Goal: Information Seeking & Learning: Learn about a topic

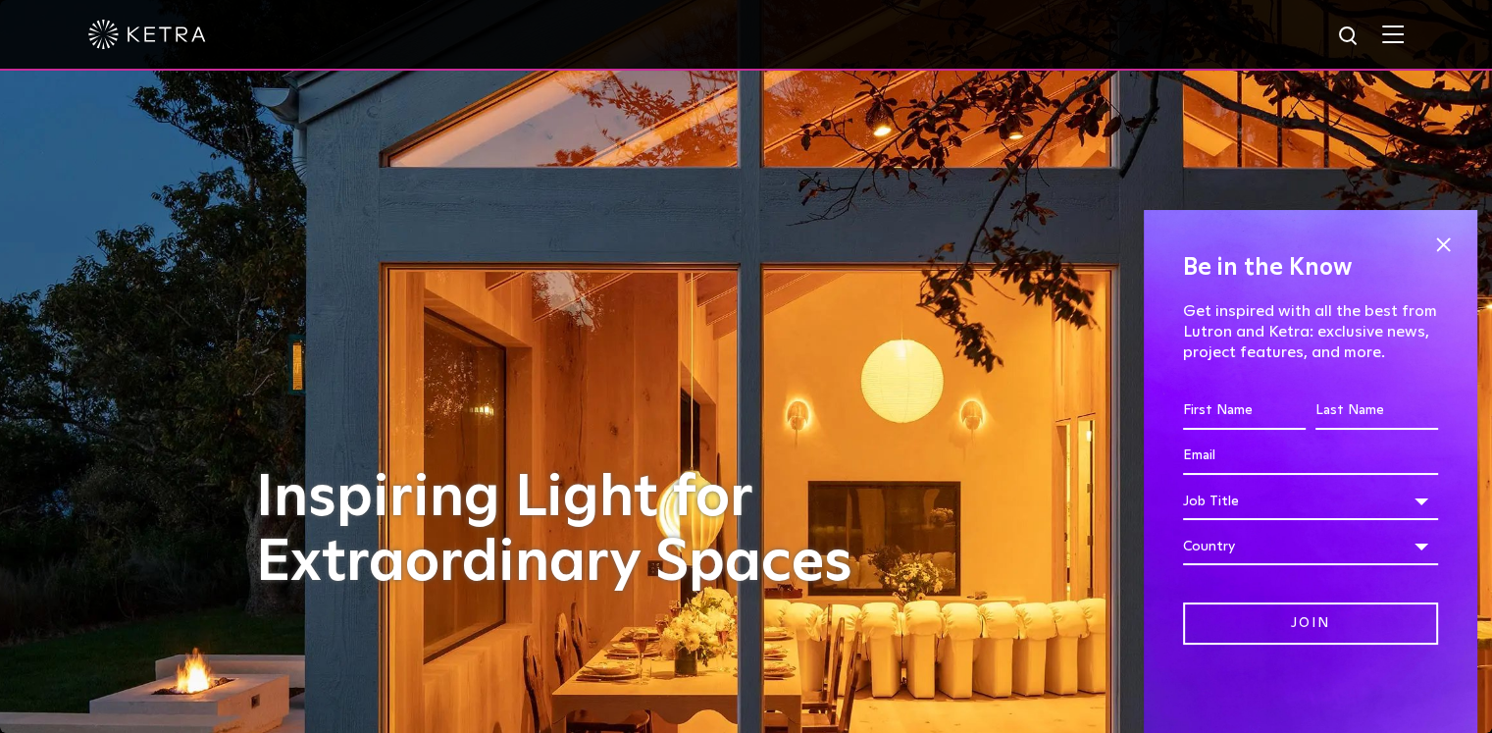
click at [1402, 35] on img at bounding box center [1393, 34] width 22 height 19
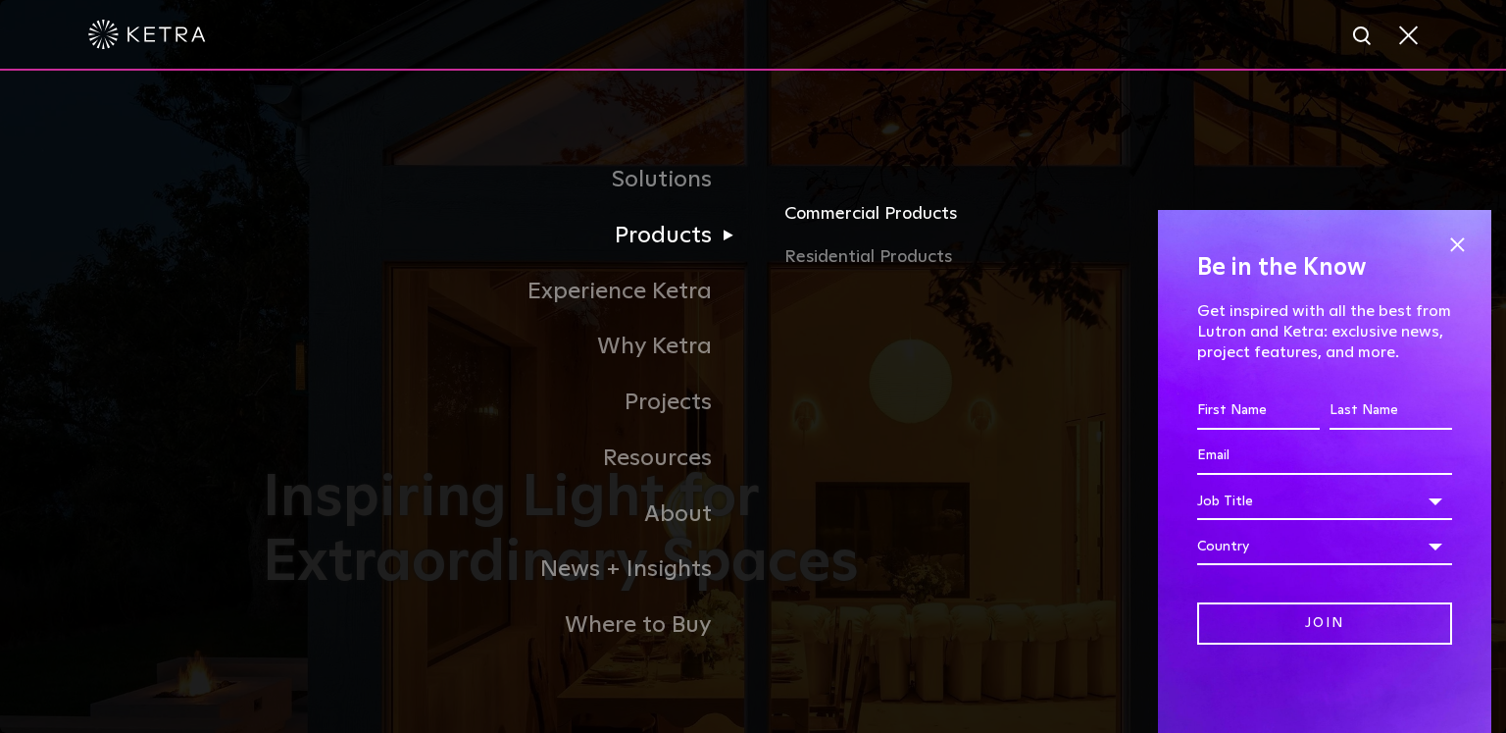
click at [855, 219] on link "Commercial Products" at bounding box center [1014, 221] width 459 height 43
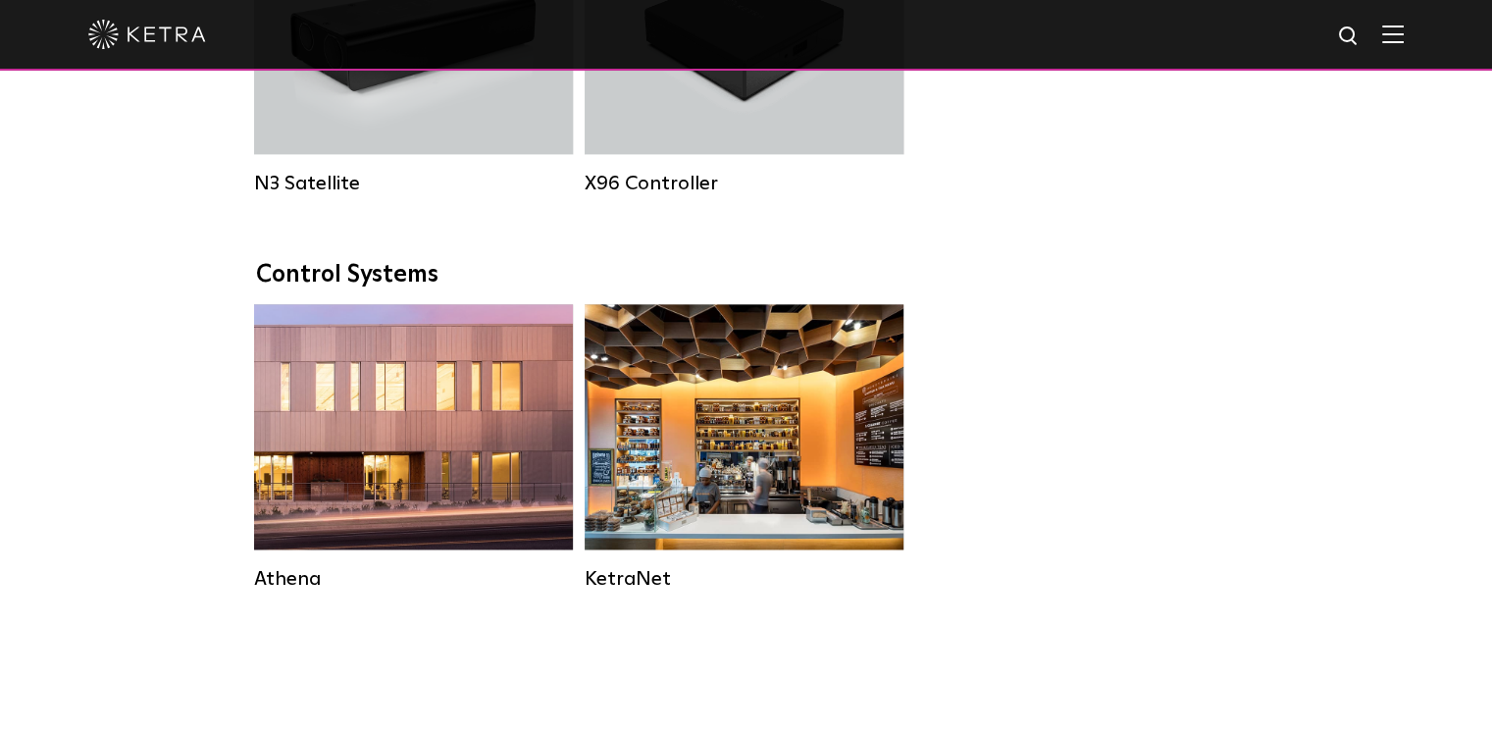
scroll to position [3138, 0]
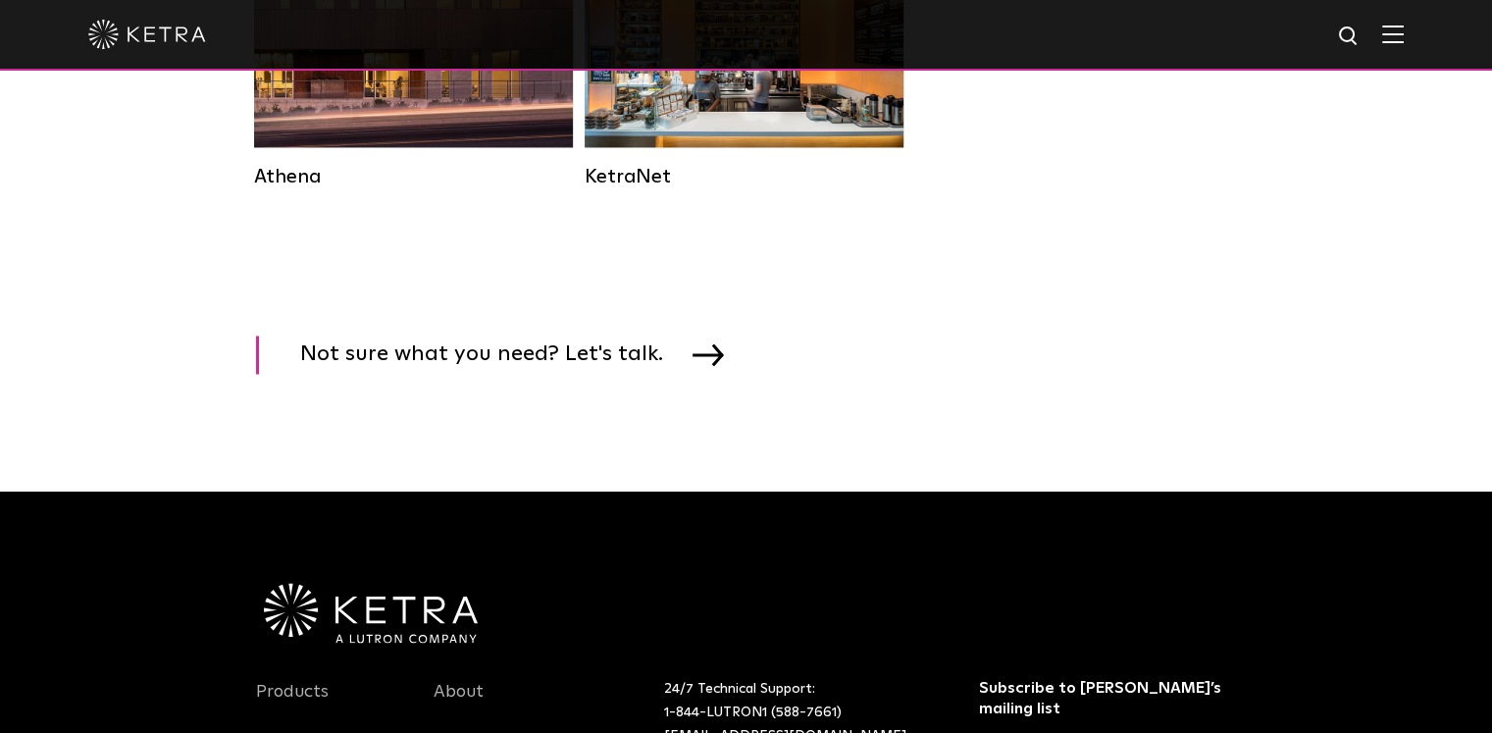
click at [1356, 46] on img at bounding box center [1349, 37] width 25 height 25
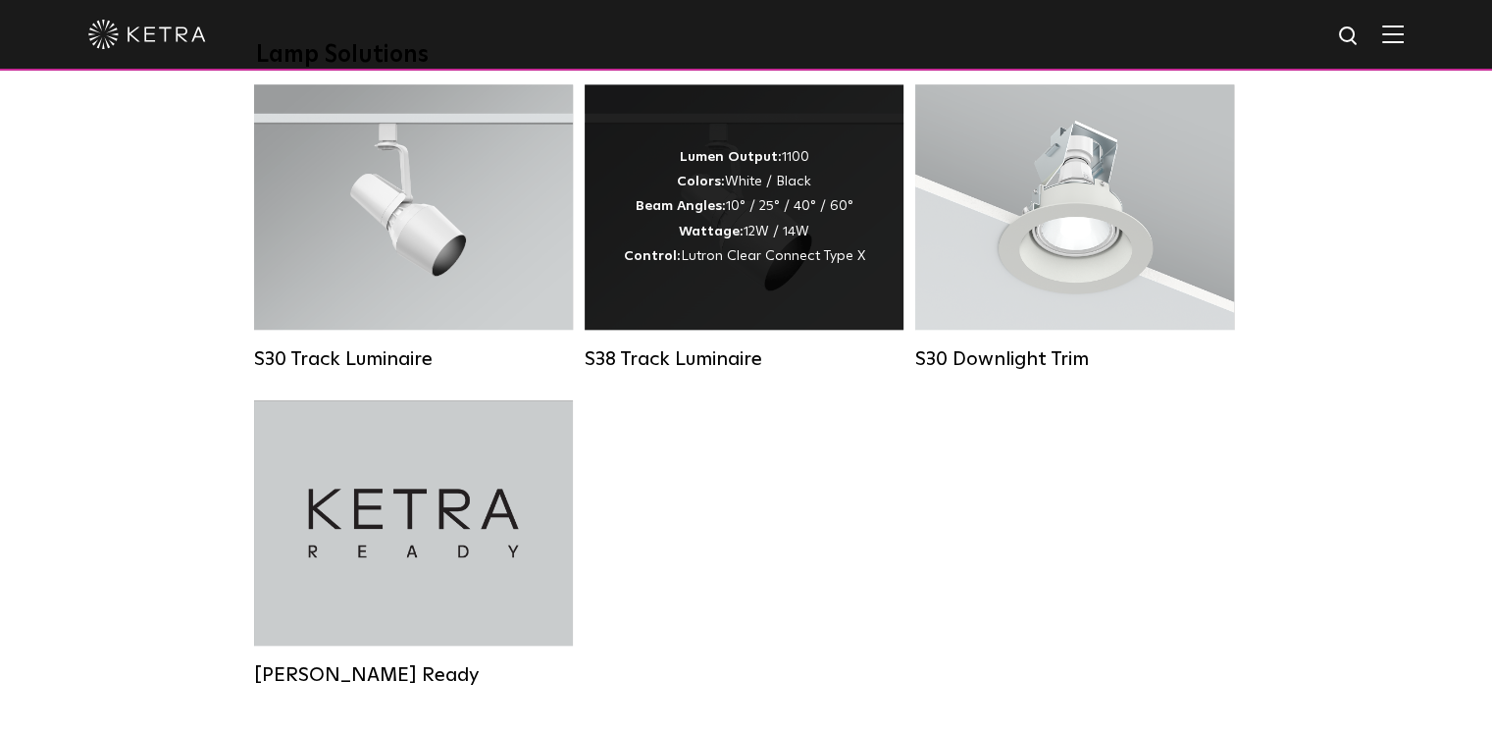
scroll to position [1765, 0]
